Goal: Transaction & Acquisition: Purchase product/service

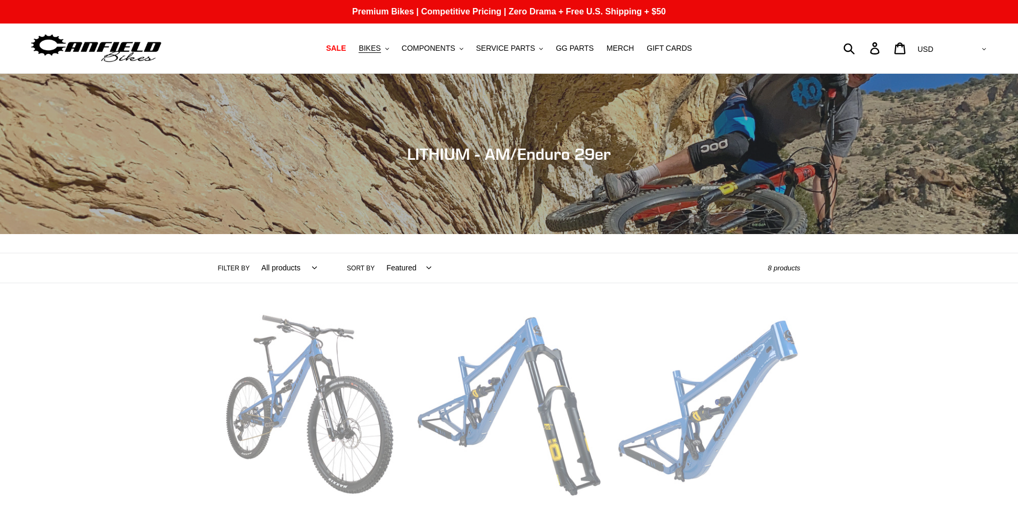
scroll to position [178, 0]
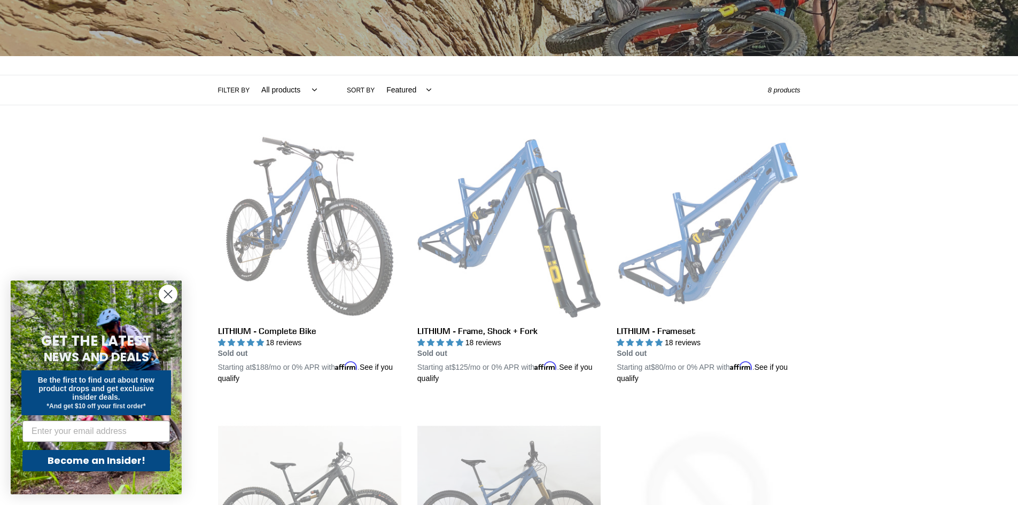
click at [167, 290] on circle "Close dialog" at bounding box center [168, 294] width 18 height 18
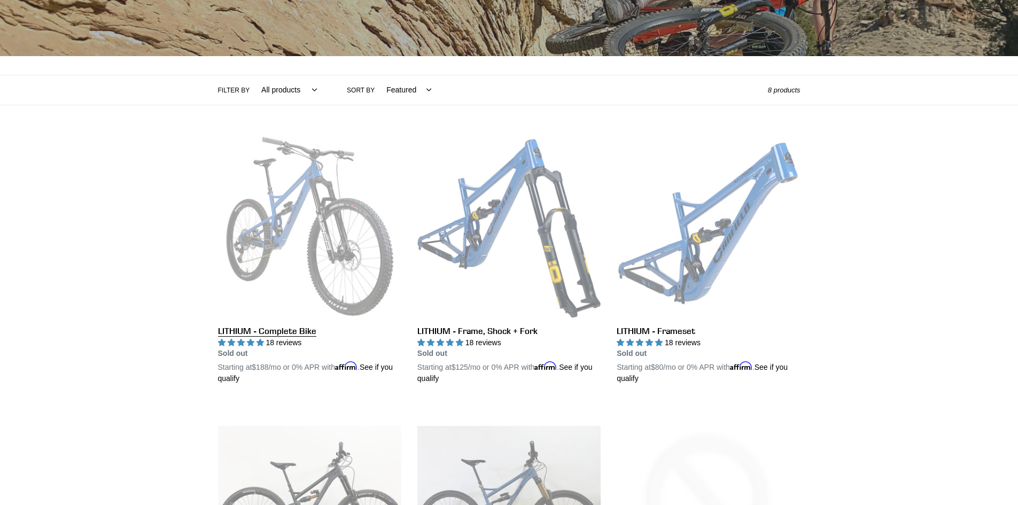
click at [301, 188] on link "LITHIUM - Complete Bike" at bounding box center [309, 260] width 183 height 250
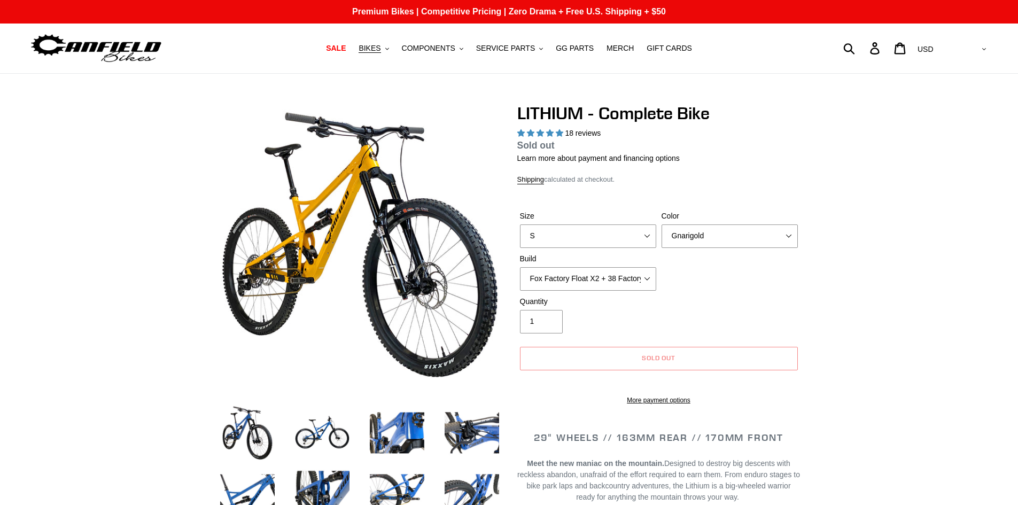
select select "highest-rating"
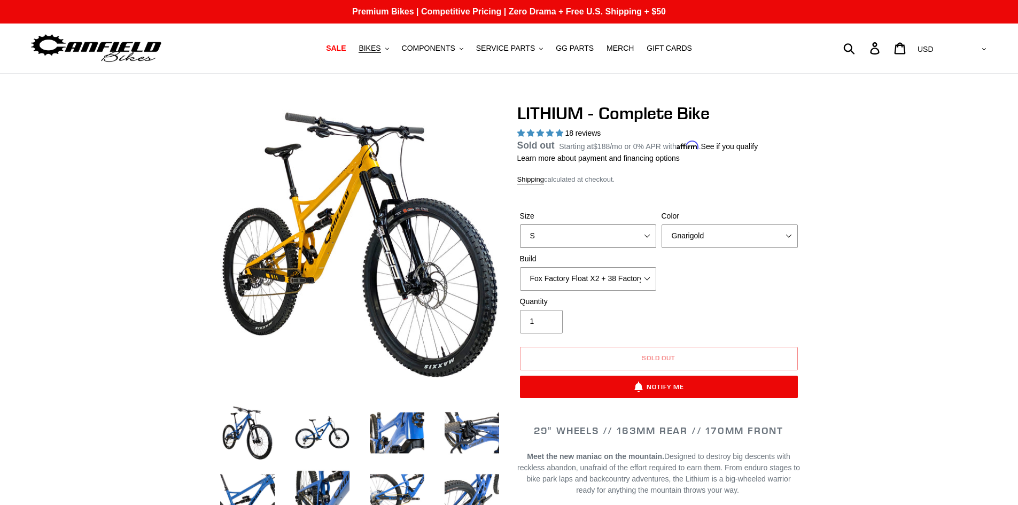
click at [648, 237] on select "S M L XL" at bounding box center [588, 236] width 136 height 24
select select "L"
click at [520, 237] on select "S M L XL" at bounding box center [588, 236] width 136 height 24
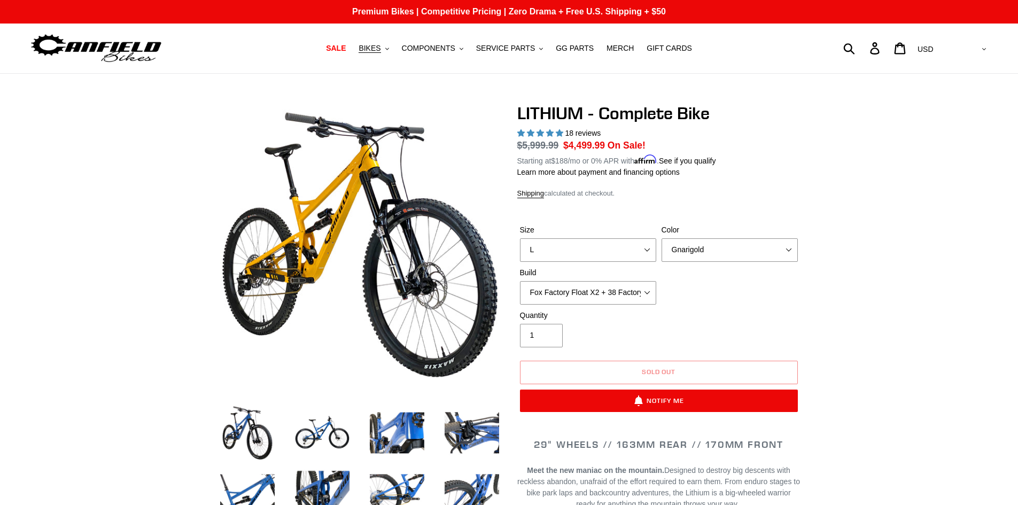
click at [798, 297] on div "Size S M L XL Color Gnarigold Blue Velvet Stealth Black Build Fox Factory Float…" at bounding box center [658, 267] width 283 height 86
